Goal: Find contact information: Obtain details needed to contact an individual or organization

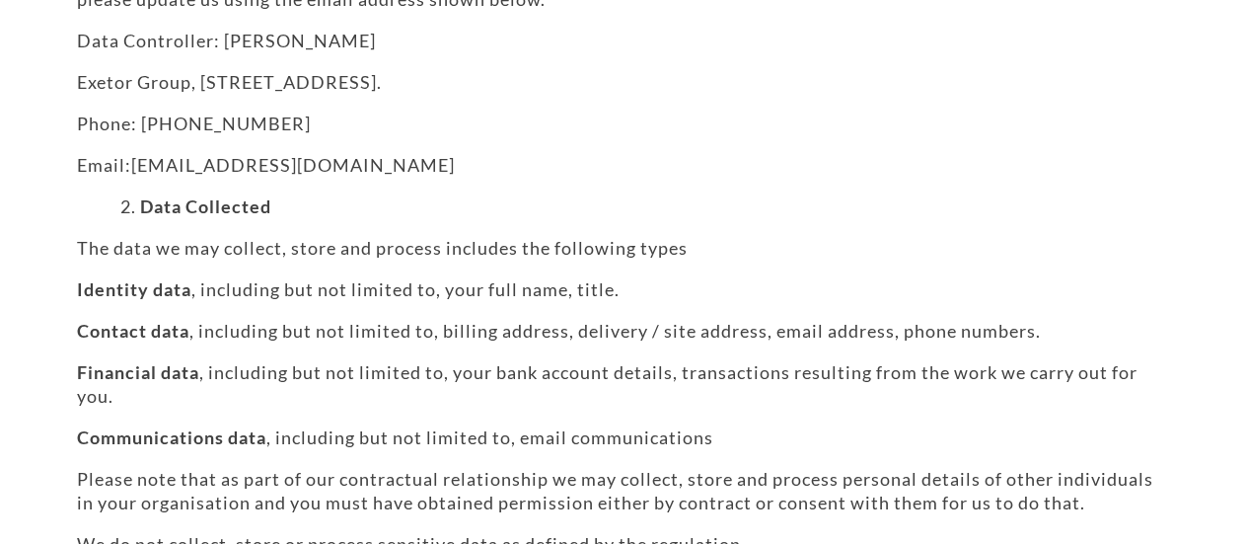
scroll to position [483, 0]
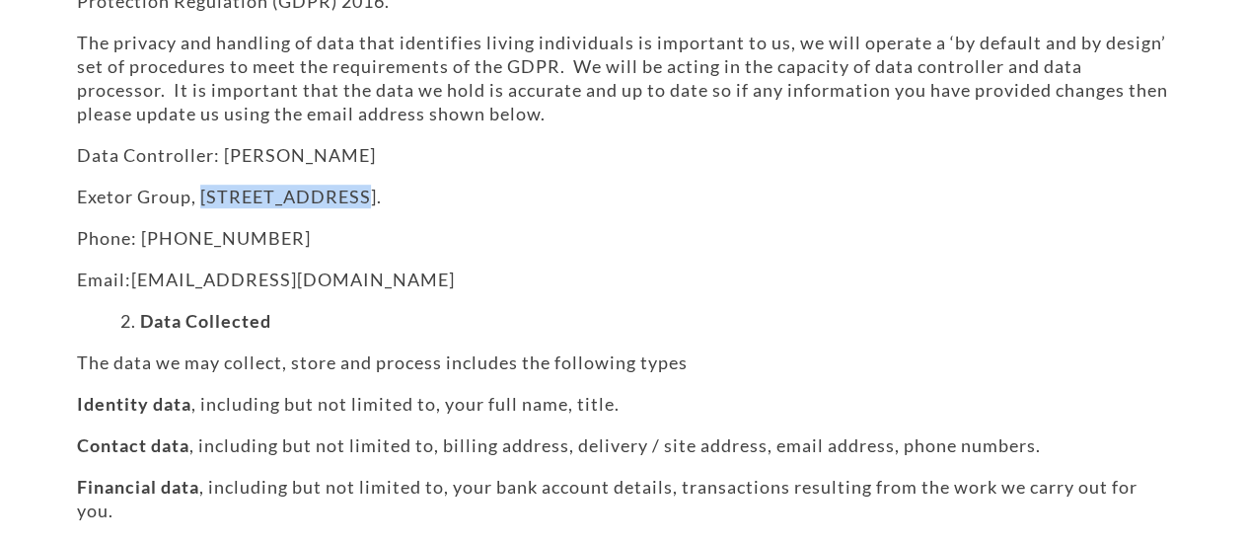
drag, startPoint x: 205, startPoint y: 194, endPoint x: 349, endPoint y: 192, distance: 144.1
click at [349, 192] on p "Exetor Group, [STREET_ADDRESS]." at bounding box center [624, 196] width 1095 height 24
copy p "[STREET_ADDRESS]"
drag, startPoint x: 361, startPoint y: 190, endPoint x: 436, endPoint y: 194, distance: 75.1
click at [436, 194] on p "Exetor Group, [STREET_ADDRESS]." at bounding box center [624, 196] width 1095 height 24
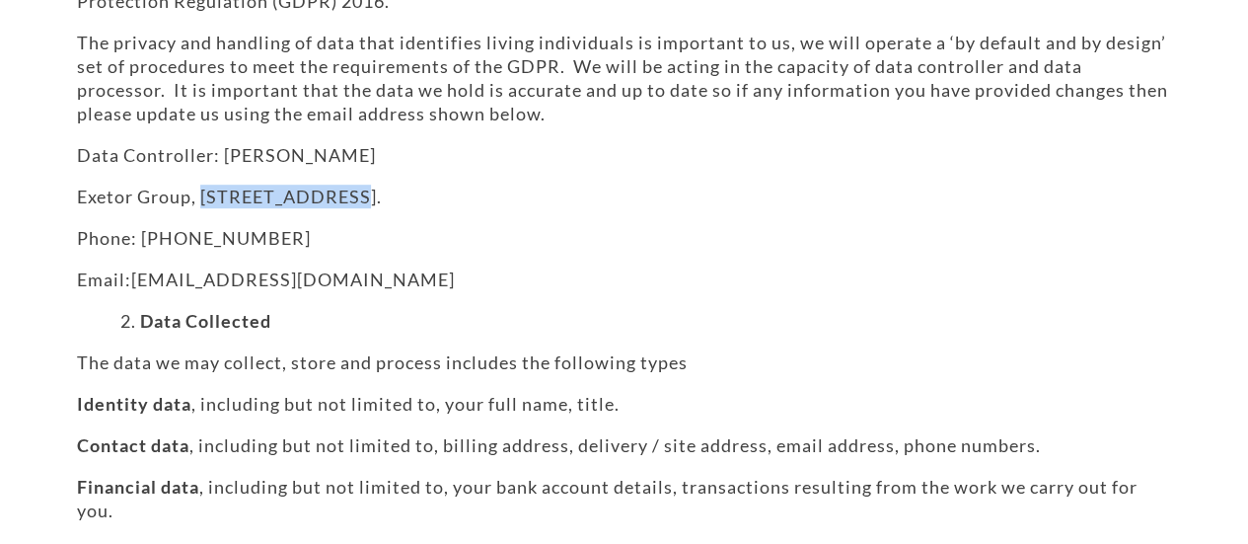
copy p "Suite 209"
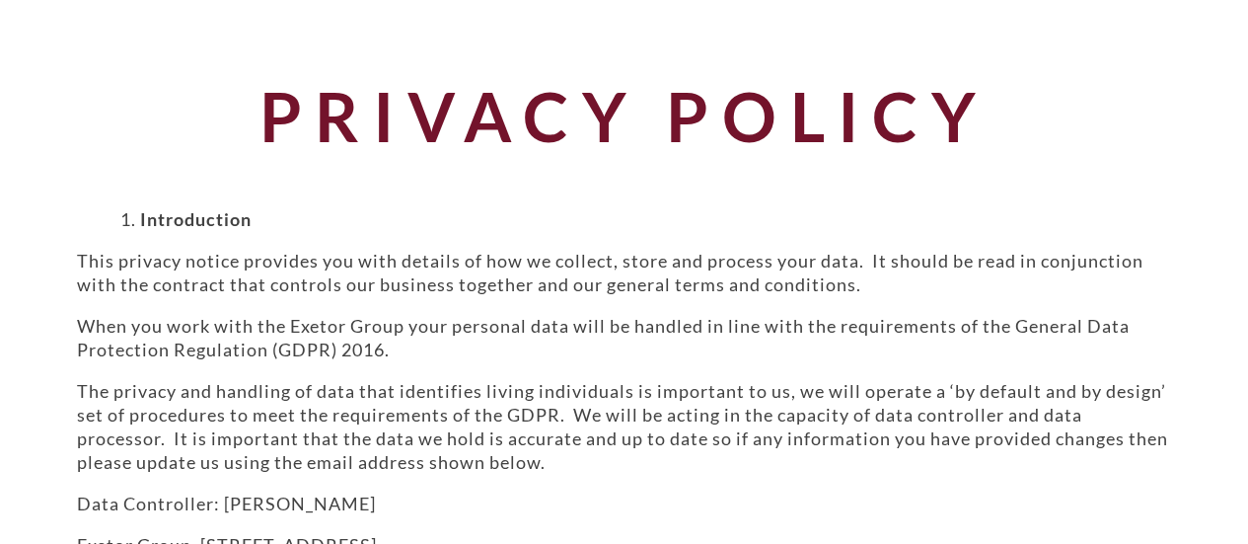
scroll to position [0, 0]
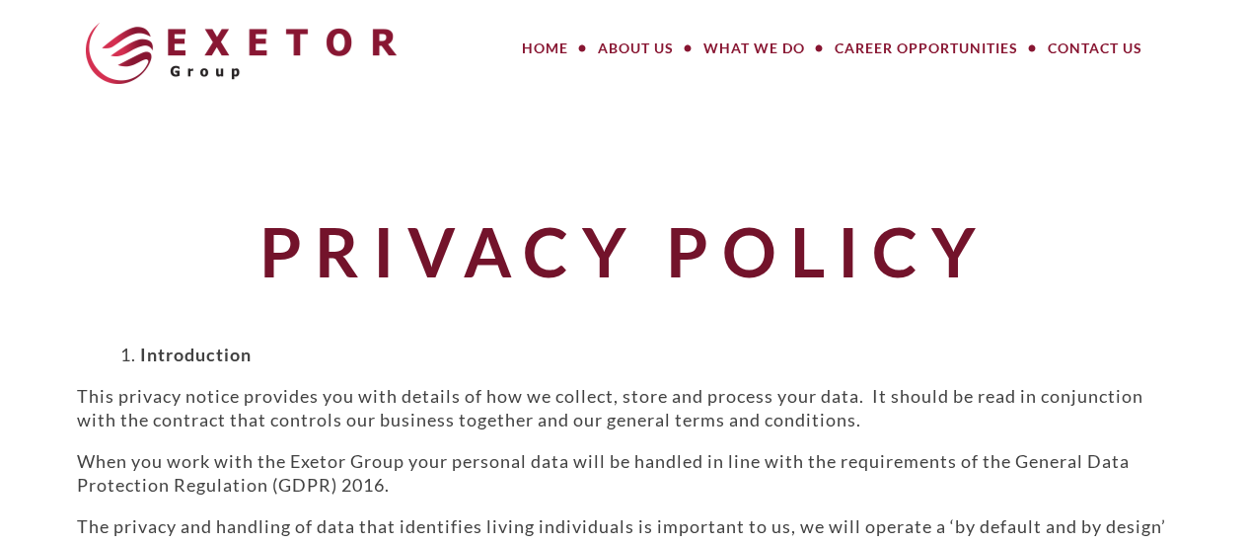
click at [1081, 51] on link "Contact Us" at bounding box center [1095, 48] width 124 height 39
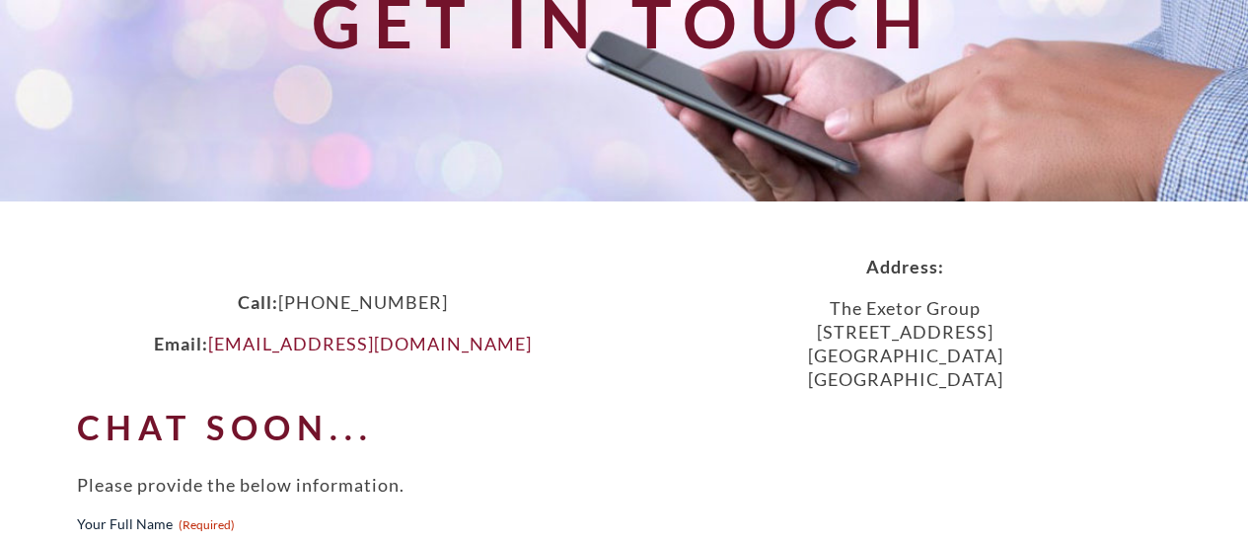
scroll to position [296, 0]
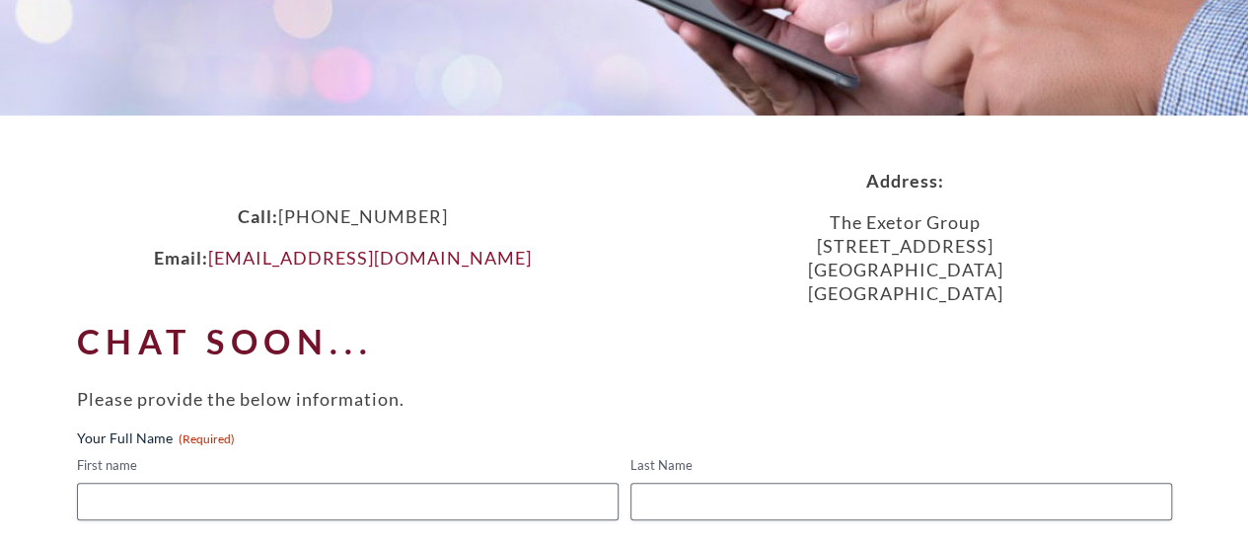
drag, startPoint x: 947, startPoint y: 248, endPoint x: 1036, endPoint y: 254, distance: 89.0
click at [1036, 254] on p "The Exetor Group [STREET_ADDRESS]" at bounding box center [906, 257] width 562 height 95
copy p "Suite 209"
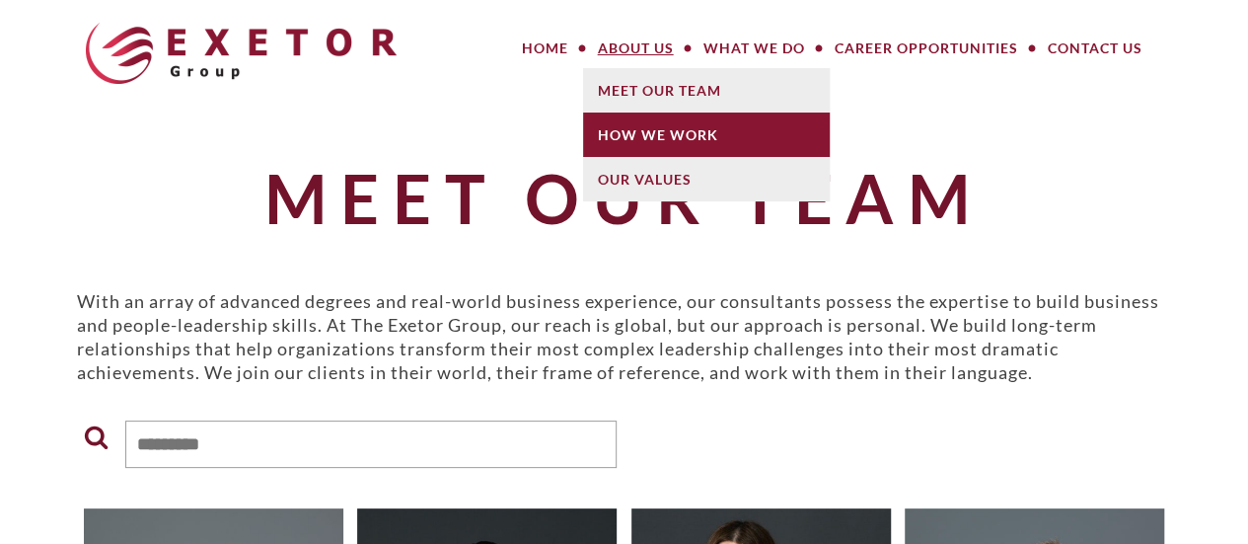
click at [631, 123] on link "How We Work" at bounding box center [706, 134] width 247 height 44
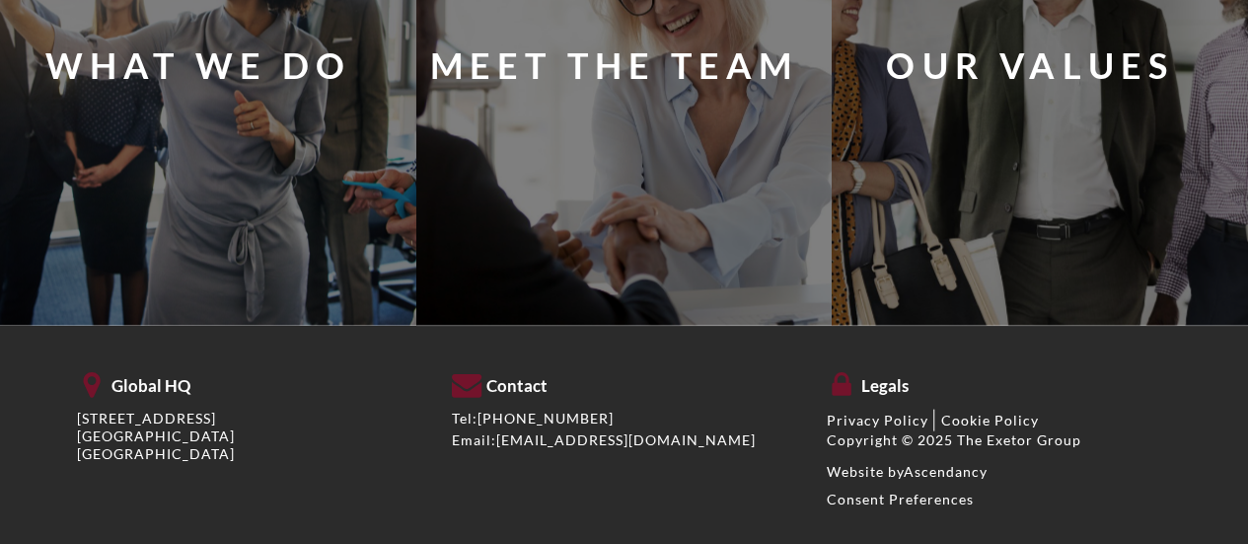
scroll to position [1957, 0]
